Goal: Task Accomplishment & Management: Complete application form

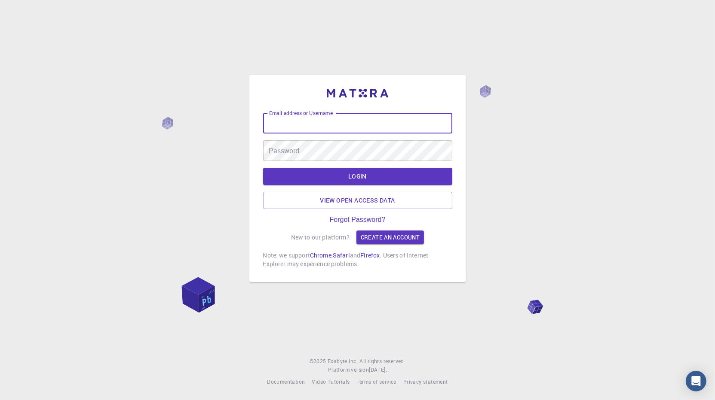
click at [396, 128] on input "Email address or Username" at bounding box center [357, 123] width 189 height 21
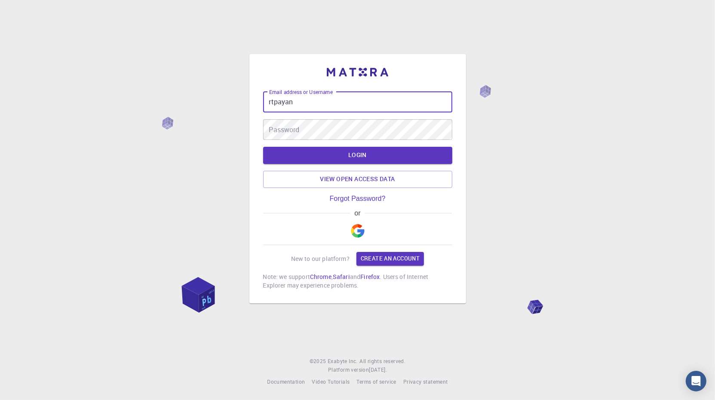
type input "rtpayan"
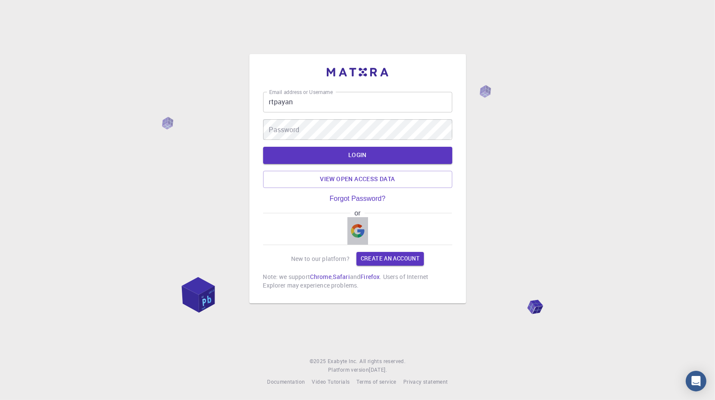
click at [356, 226] on img "button" at bounding box center [358, 231] width 14 height 14
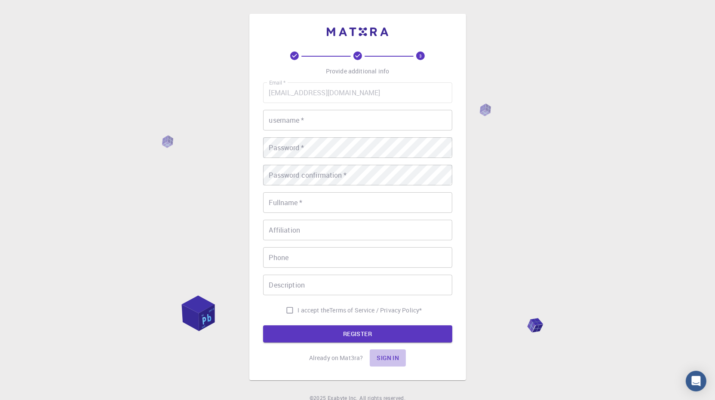
click at [396, 358] on button "Sign in" at bounding box center [387, 358] width 36 height 17
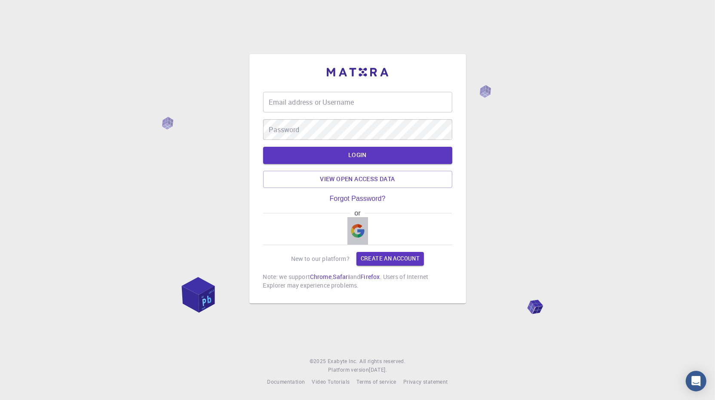
click at [364, 231] on img "button" at bounding box center [358, 231] width 14 height 14
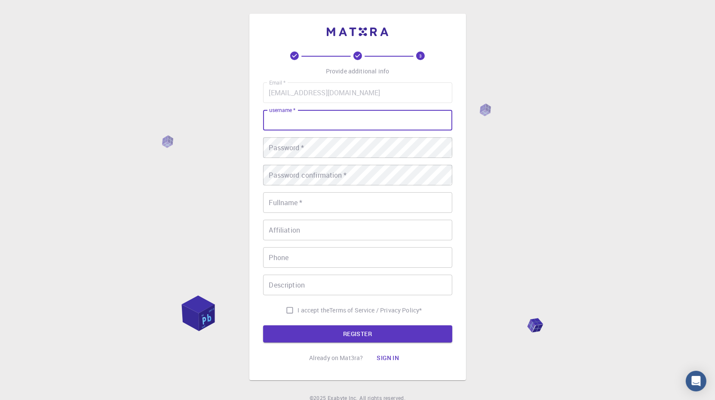
click at [382, 119] on input "username   *" at bounding box center [357, 120] width 189 height 21
click at [284, 125] on input "username   *" at bounding box center [357, 120] width 189 height 21
type input "rtpayan"
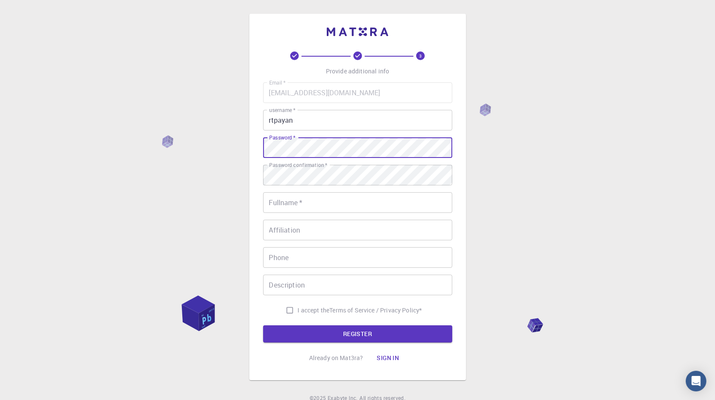
click at [299, 202] on input "Fullname   *" at bounding box center [357, 202] width 189 height 21
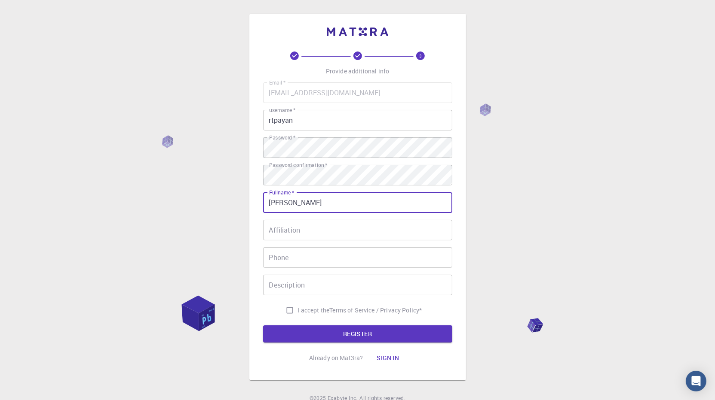
click at [328, 203] on input "[PERSON_NAME]" at bounding box center [357, 202] width 189 height 21
type input "[PERSON_NAME]"
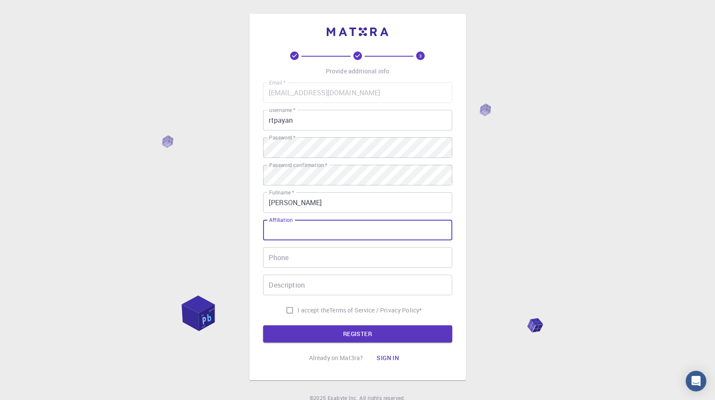
click at [319, 229] on input "Affiliation" at bounding box center [357, 230] width 189 height 21
type input "Univ Évora"
drag, startPoint x: 315, startPoint y: 229, endPoint x: 256, endPoint y: 227, distance: 58.9
click at [263, 226] on input "Univ Évora" at bounding box center [357, 230] width 189 height 21
click at [299, 311] on span "I accept the" at bounding box center [314, 310] width 32 height 9
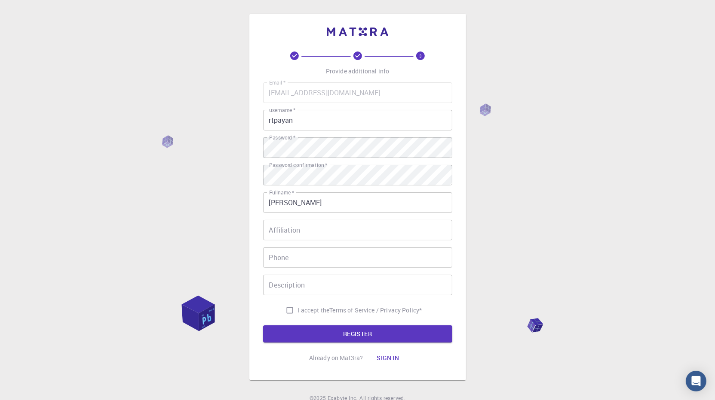
click at [298, 311] on input "I accept the Terms of Service / Privacy Policy *" at bounding box center [289, 310] width 16 height 16
checkbox input "true"
click at [311, 337] on button "REGISTER" at bounding box center [357, 334] width 189 height 17
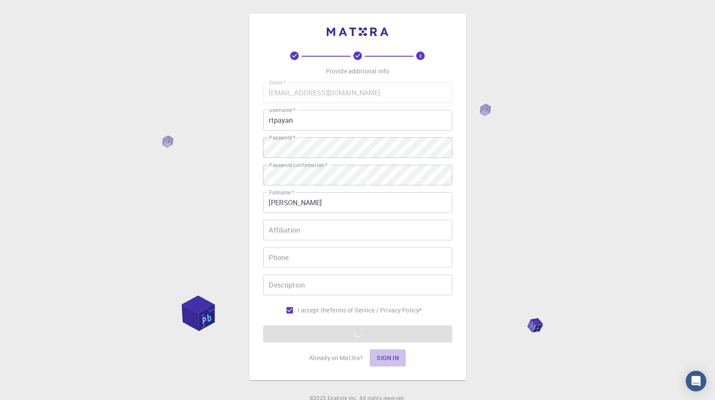
click at [395, 360] on button "Sign in" at bounding box center [387, 358] width 36 height 17
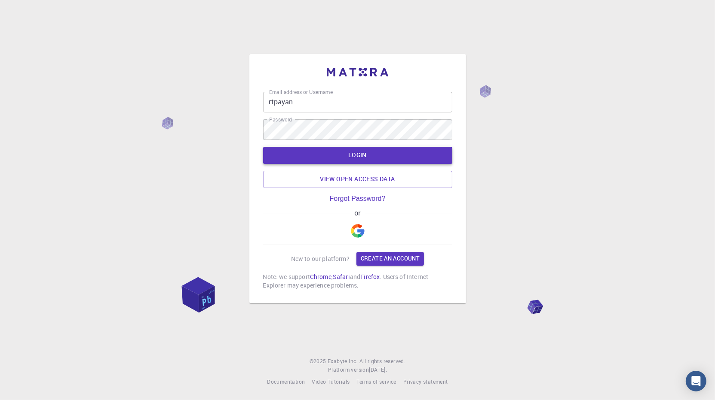
click at [391, 158] on button "LOGIN" at bounding box center [357, 155] width 189 height 17
